Goal: Task Accomplishment & Management: Manage account settings

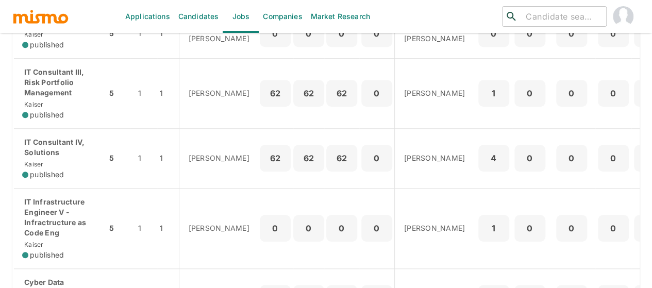
scroll to position [361, 0]
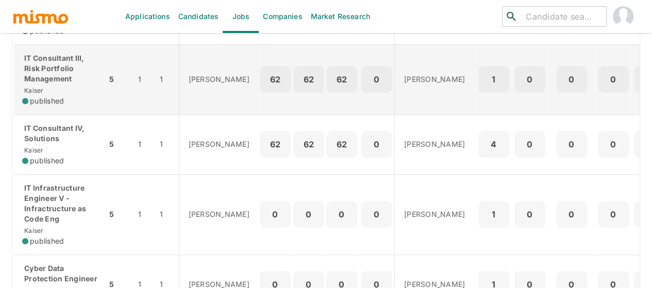
click at [64, 103] on div "IT Consultant III, Risk Portfolio Management Kaiser published" at bounding box center [60, 79] width 76 height 53
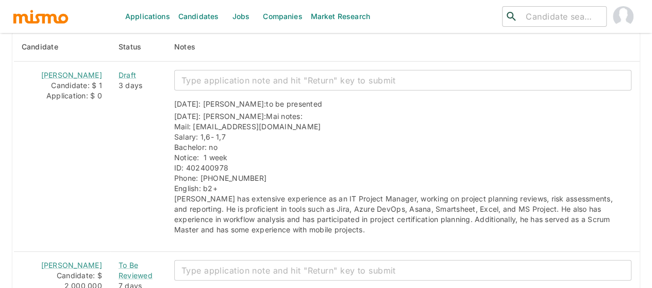
scroll to position [1504, 0]
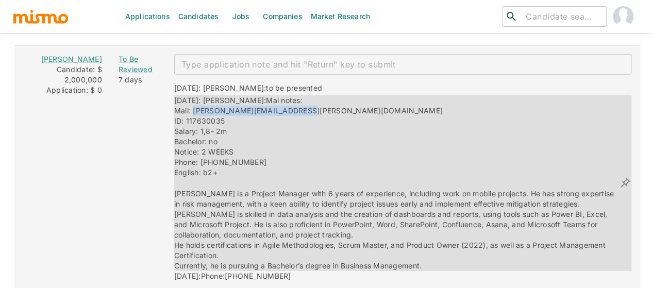
drag, startPoint x: 296, startPoint y: 95, endPoint x: 178, endPoint y: 95, distance: 117.4
click at [178, 95] on div "[DATE]: [PERSON_NAME]: Mai notes: Mail: [PERSON_NAME][EMAIL_ADDRESS][PERSON_NAM…" at bounding box center [396, 182] width 445 height 175
copy span "[PERSON_NAME][EMAIL_ADDRESS][PERSON_NAME][DOMAIN_NAME]"
